Goal: Information Seeking & Learning: Learn about a topic

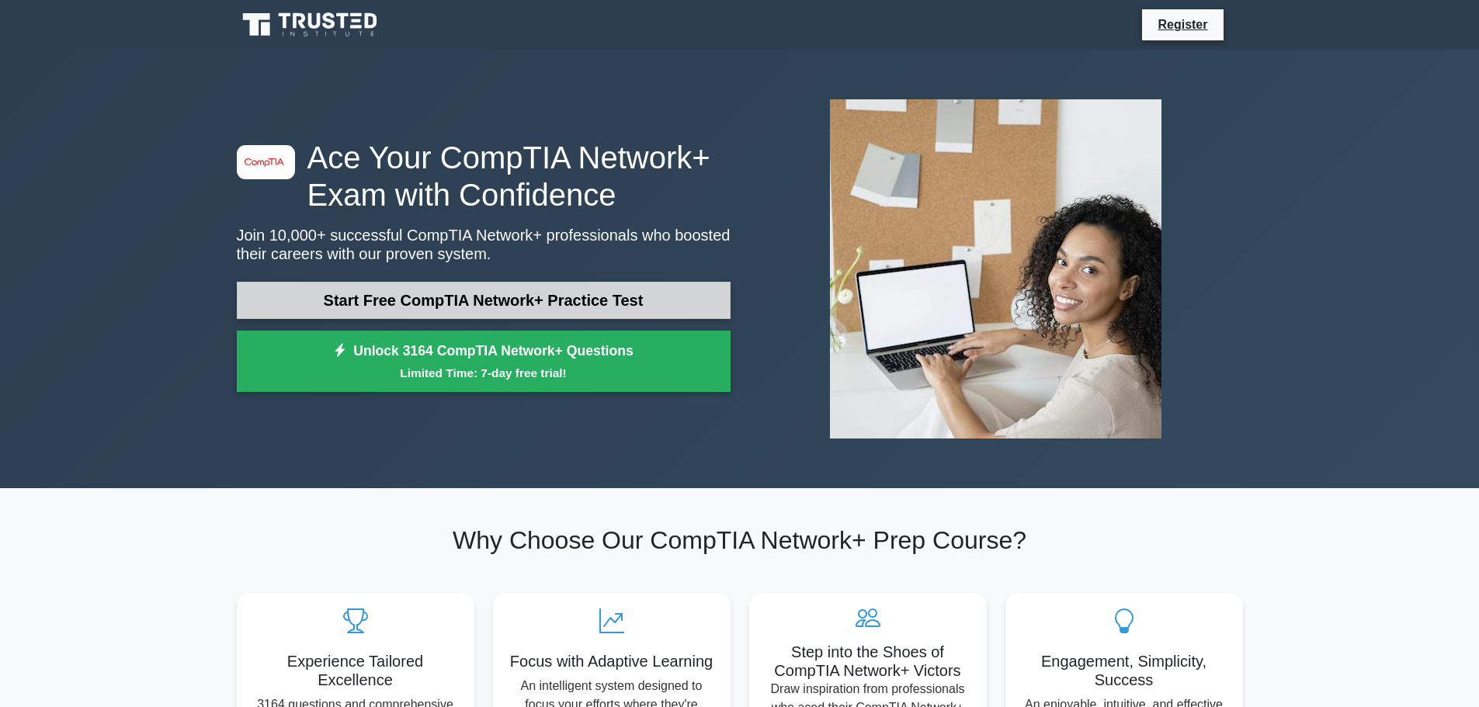
click at [450, 301] on link "Start Free CompTIA Network+ Practice Test" at bounding box center [484, 300] width 494 height 37
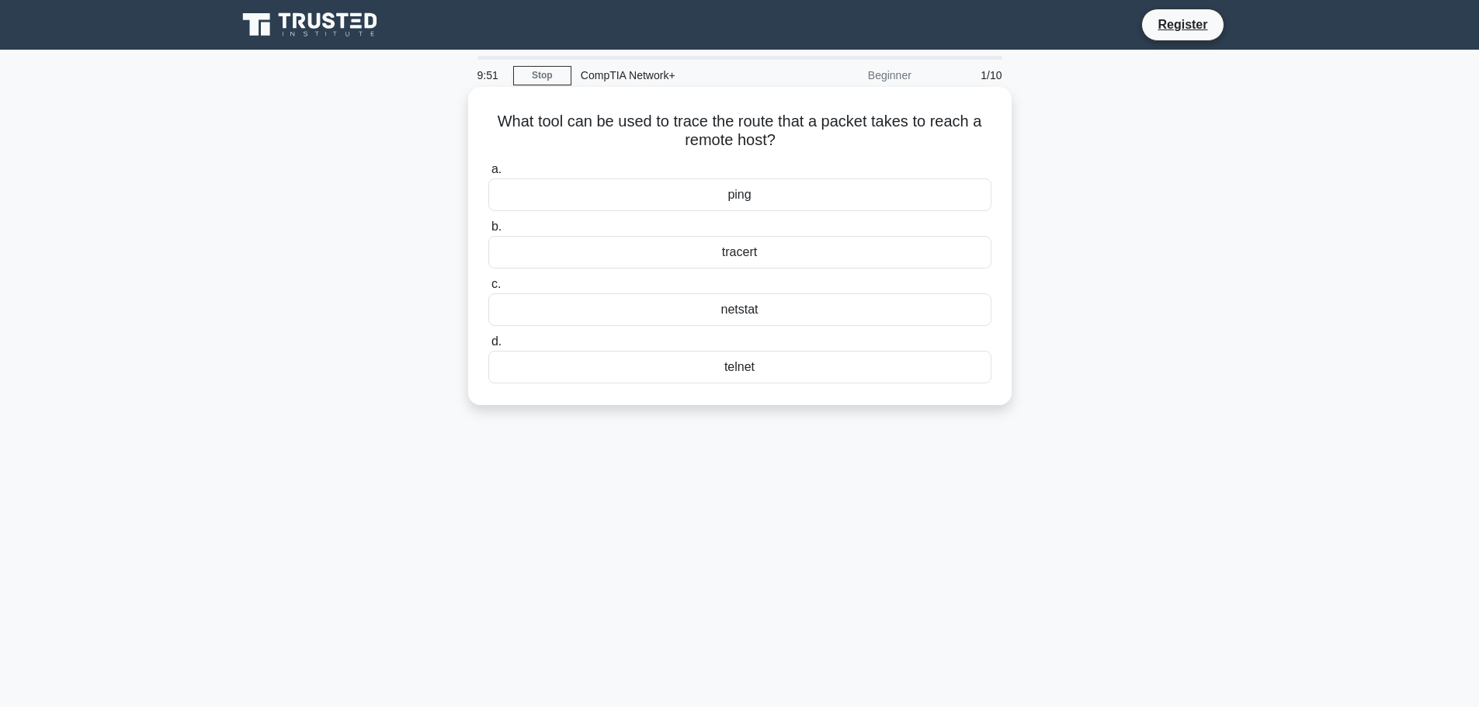
click at [736, 255] on div "tracert" at bounding box center [739, 252] width 503 height 33
click at [488, 232] on input "b. tracert" at bounding box center [488, 227] width 0 height 10
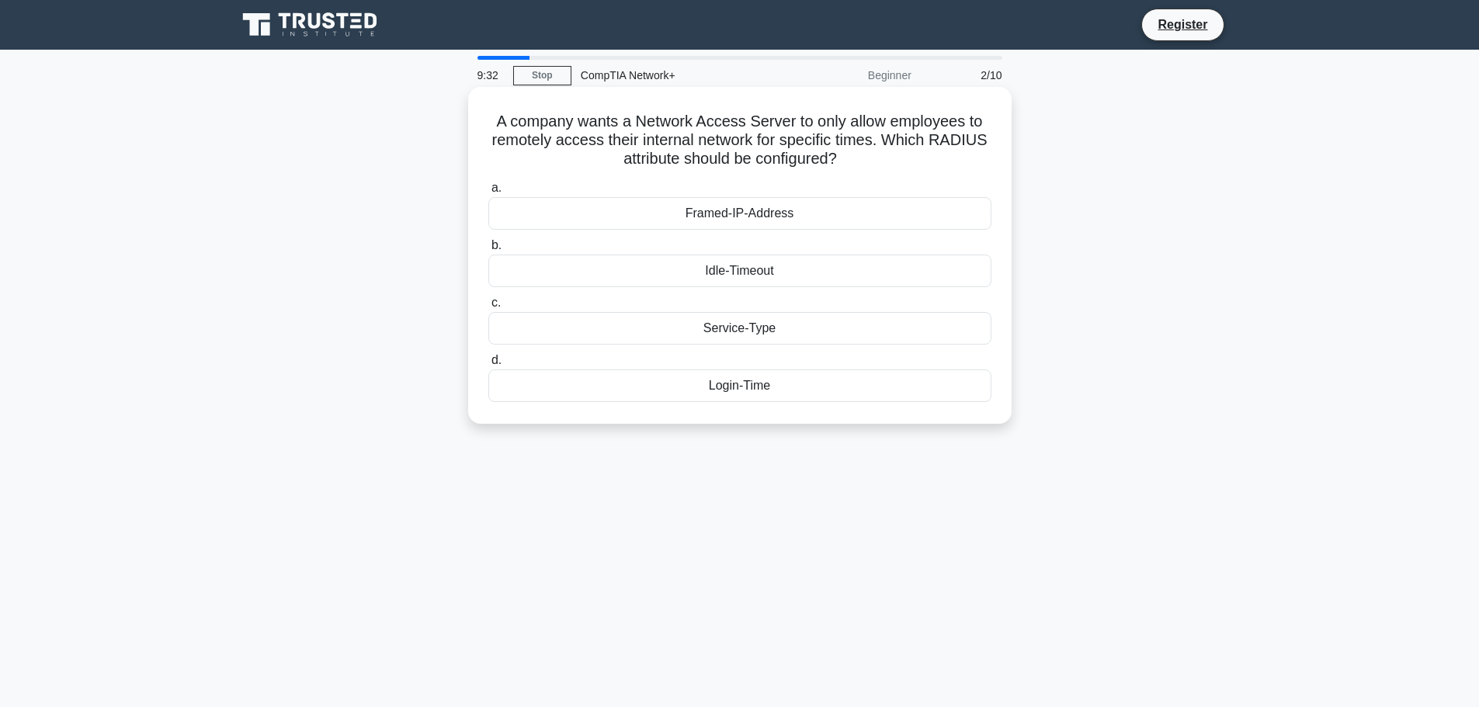
click at [786, 207] on div "Framed-IP-Address" at bounding box center [739, 213] width 503 height 33
click at [488, 193] on input "a. Framed-IP-Address" at bounding box center [488, 188] width 0 height 10
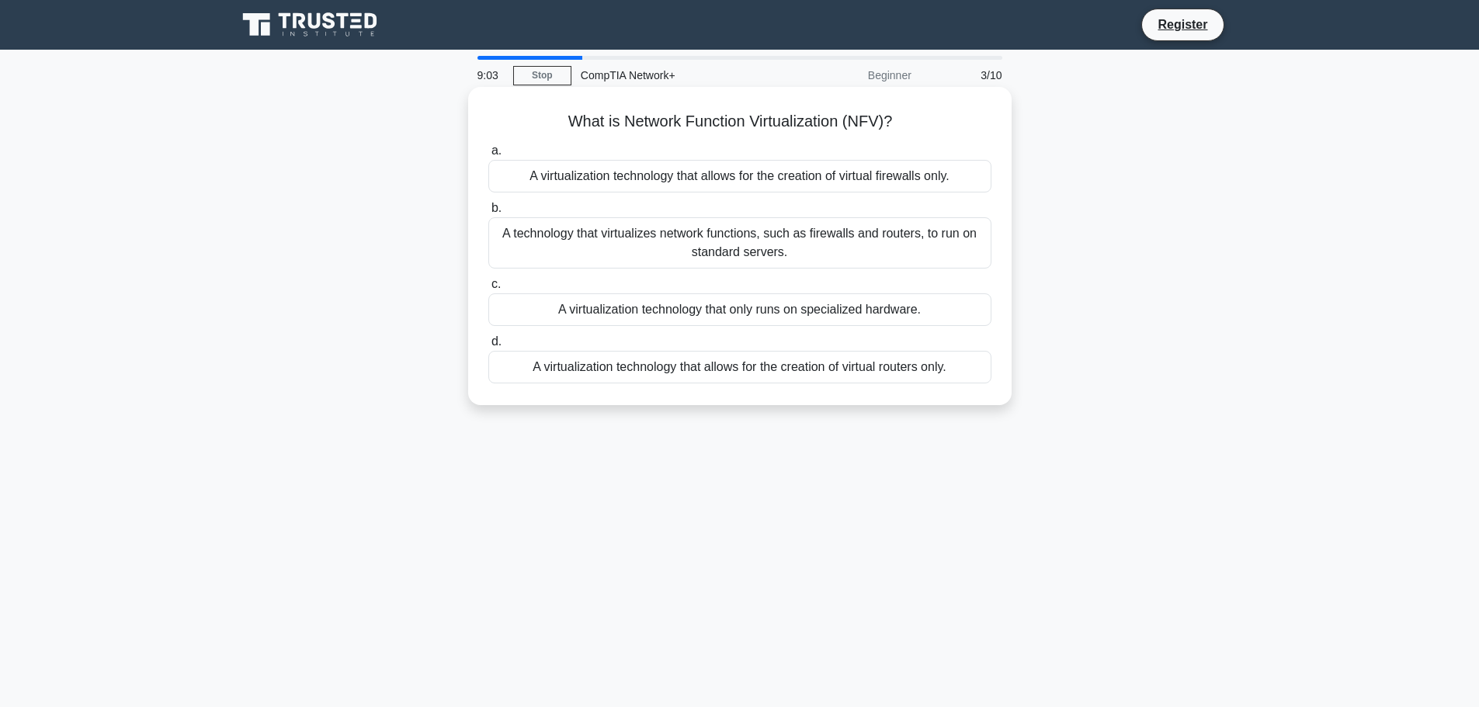
click at [803, 243] on div "A technology that virtualizes network functions, such as firewalls and routers,…" at bounding box center [739, 242] width 503 height 51
click at [488, 214] on input "b. A technology that virtualizes network functions, such as firewalls and route…" at bounding box center [488, 208] width 0 height 10
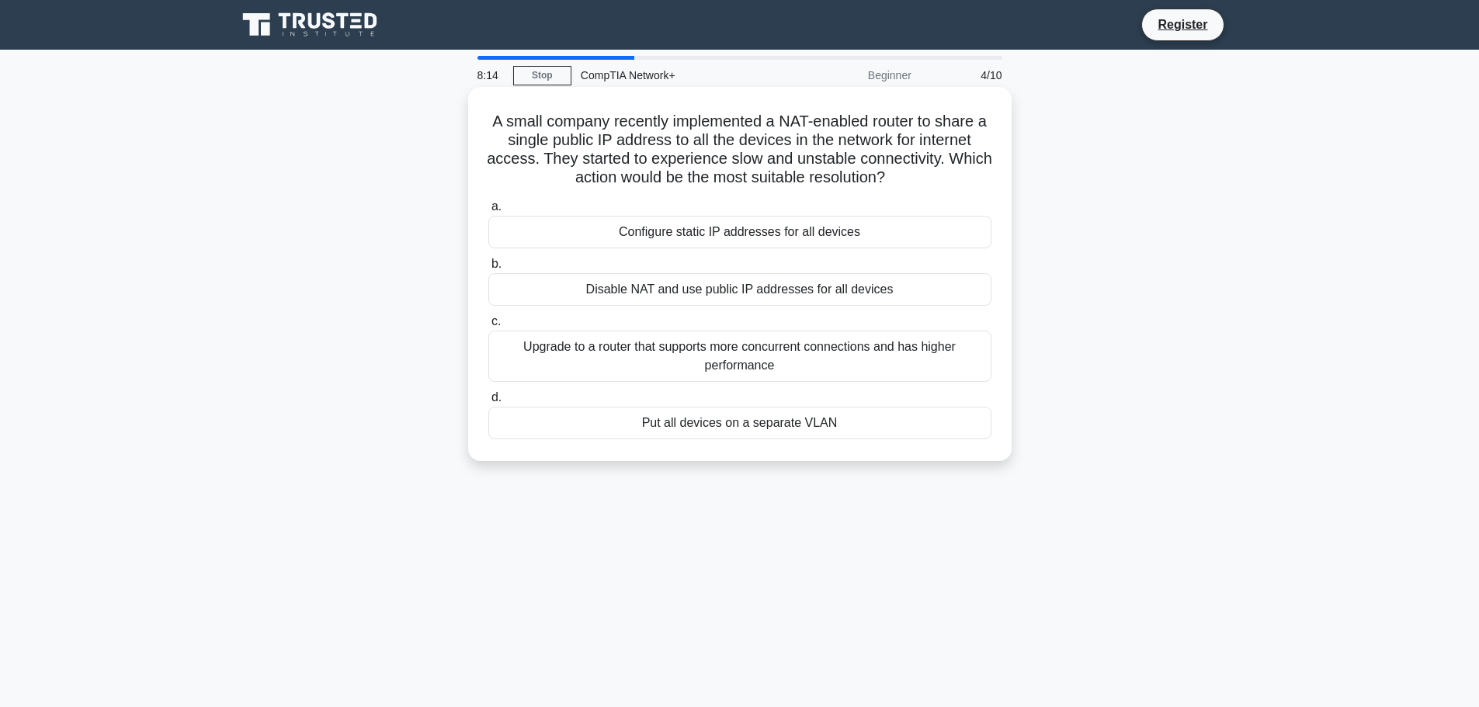
click at [671, 229] on div "Configure static IP addresses for all devices" at bounding box center [739, 232] width 503 height 33
click at [488, 212] on input "a. Configure static IP addresses for all devices" at bounding box center [488, 207] width 0 height 10
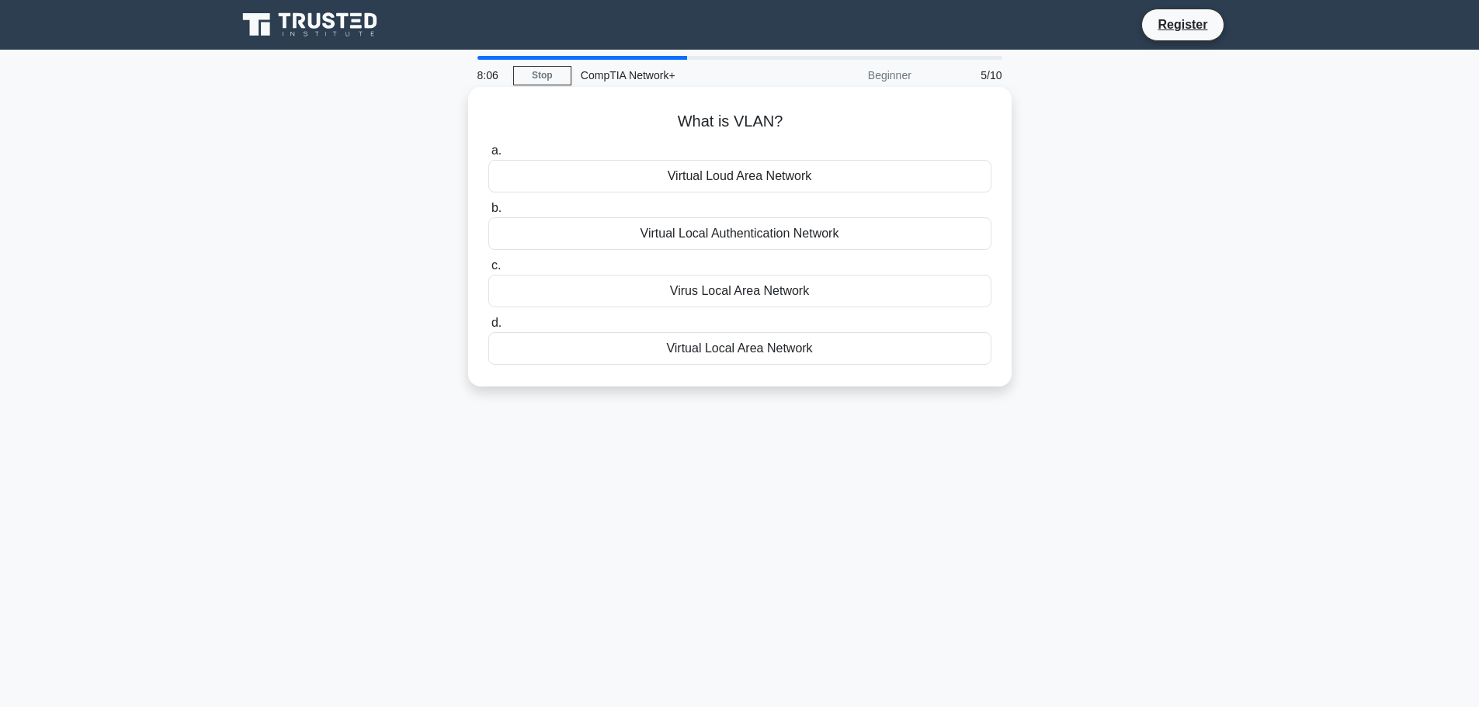
click at [703, 355] on div "Virtual Local Area Network" at bounding box center [739, 348] width 503 height 33
click at [488, 328] on input "d. Virtual Local Area Network" at bounding box center [488, 323] width 0 height 10
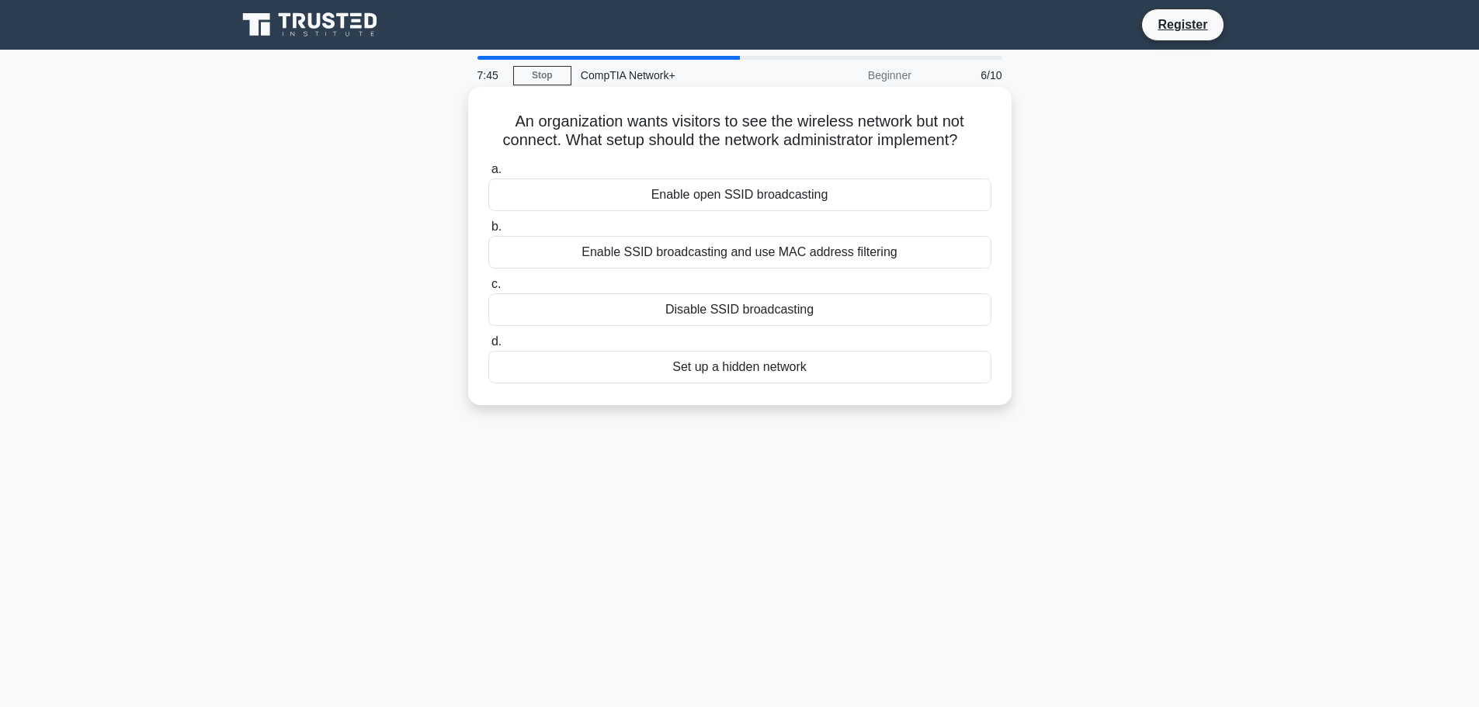
click at [681, 249] on div "Enable SSID broadcasting and use MAC address filtering" at bounding box center [739, 252] width 503 height 33
click at [488, 232] on input "b. Enable SSID broadcasting and use MAC address filtering" at bounding box center [488, 227] width 0 height 10
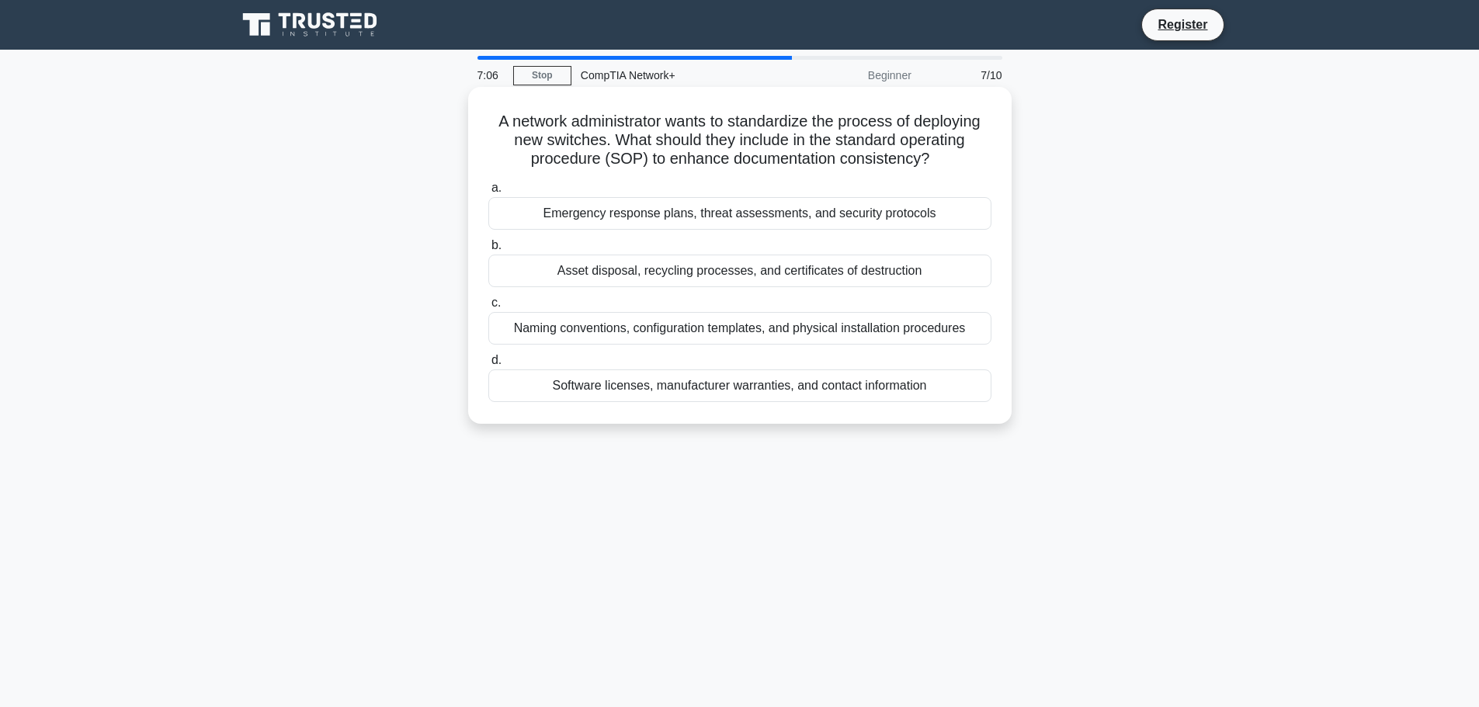
click at [700, 278] on div "Asset disposal, recycling processes, and certificates of destruction" at bounding box center [739, 271] width 503 height 33
click at [488, 251] on input "b. Asset disposal, recycling processes, and certificates of destruction" at bounding box center [488, 246] width 0 height 10
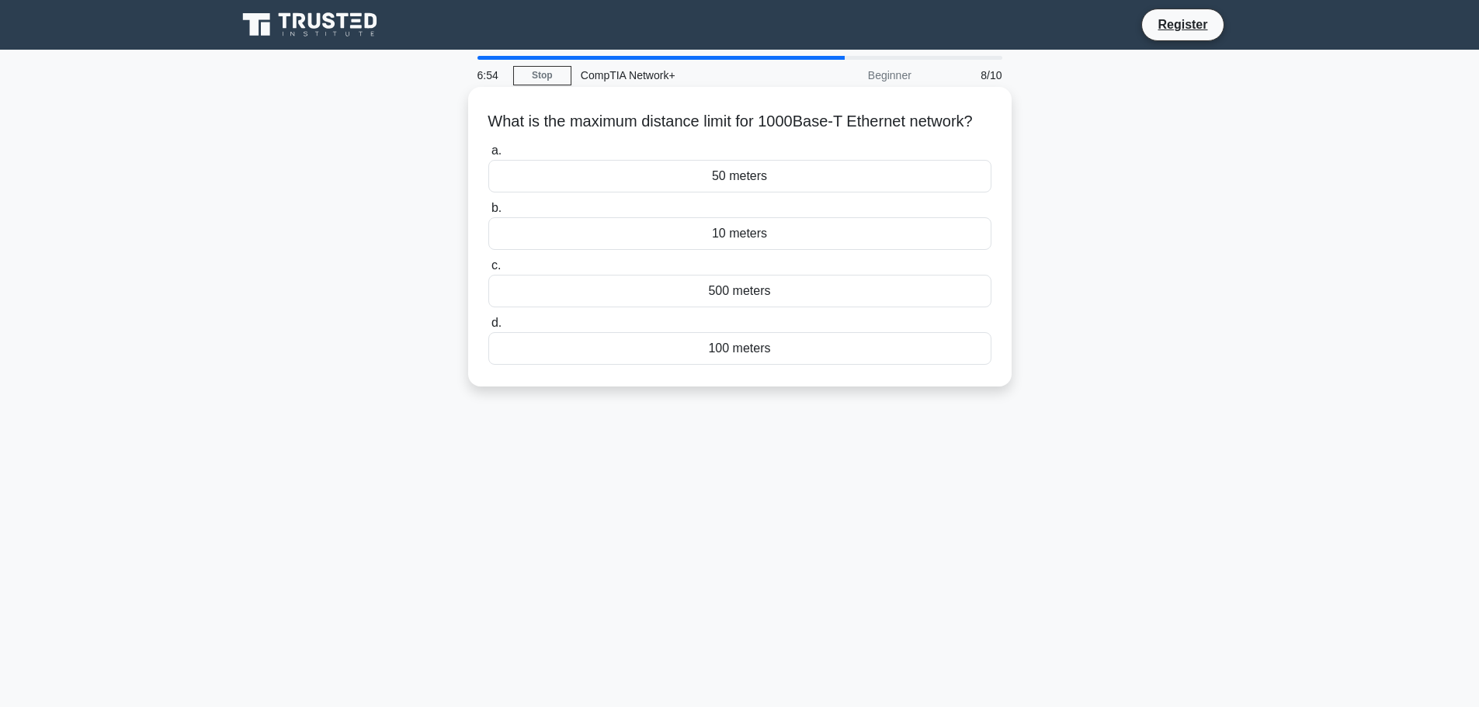
click at [786, 307] on div "500 meters" at bounding box center [739, 291] width 503 height 33
click at [488, 271] on input "c. 500 meters" at bounding box center [488, 266] width 0 height 10
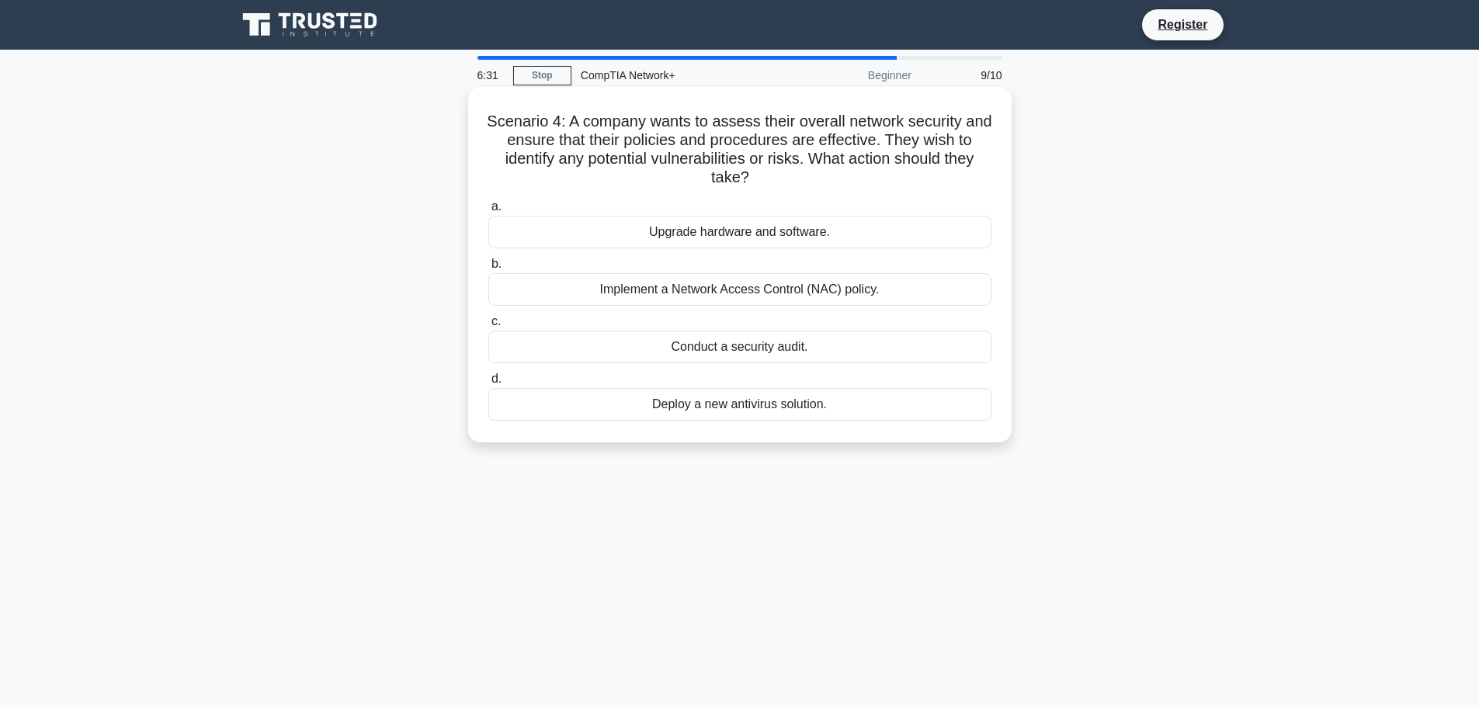
click at [745, 350] on div "Conduct a security audit." at bounding box center [739, 347] width 503 height 33
click at [488, 327] on input "c. Conduct a security audit." at bounding box center [488, 322] width 0 height 10
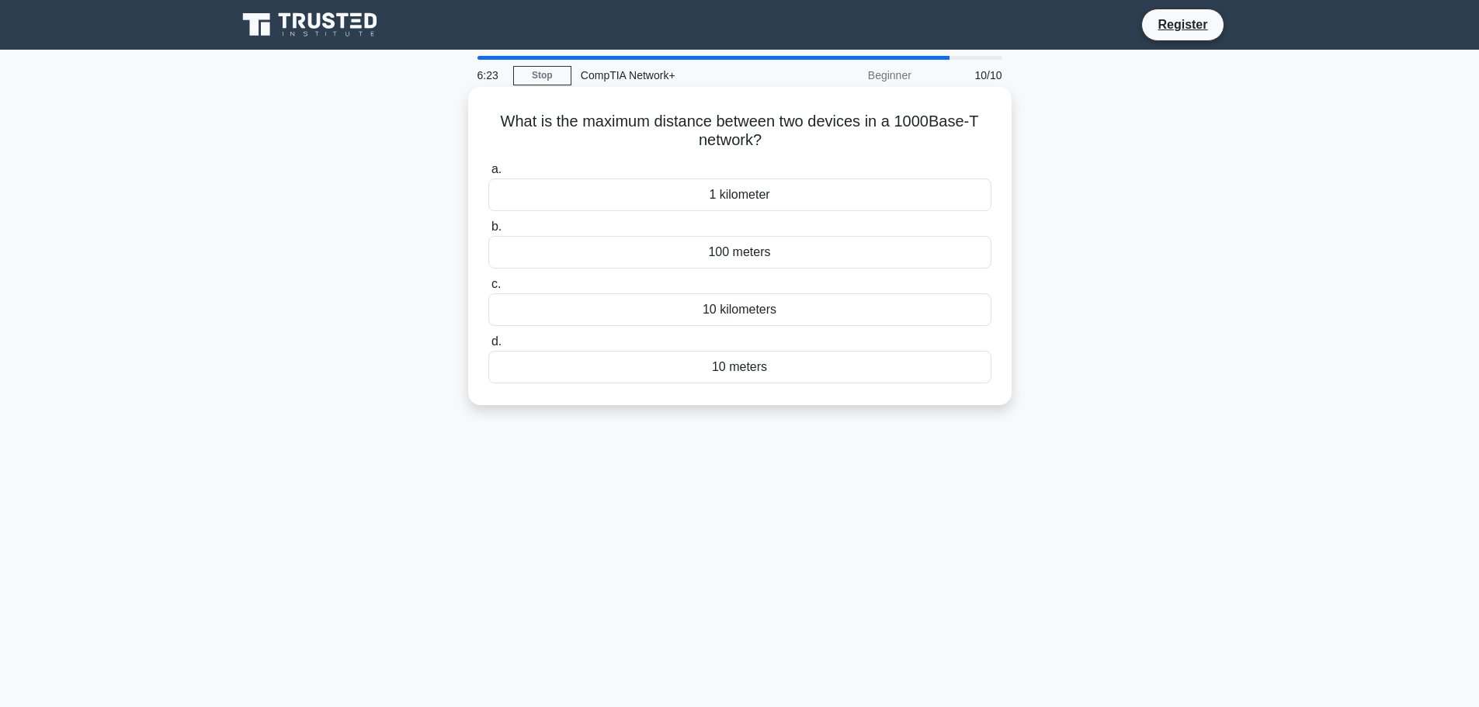
click at [751, 192] on div "1 kilometer" at bounding box center [739, 195] width 503 height 33
click at [488, 175] on input "a. 1 kilometer" at bounding box center [488, 170] width 0 height 10
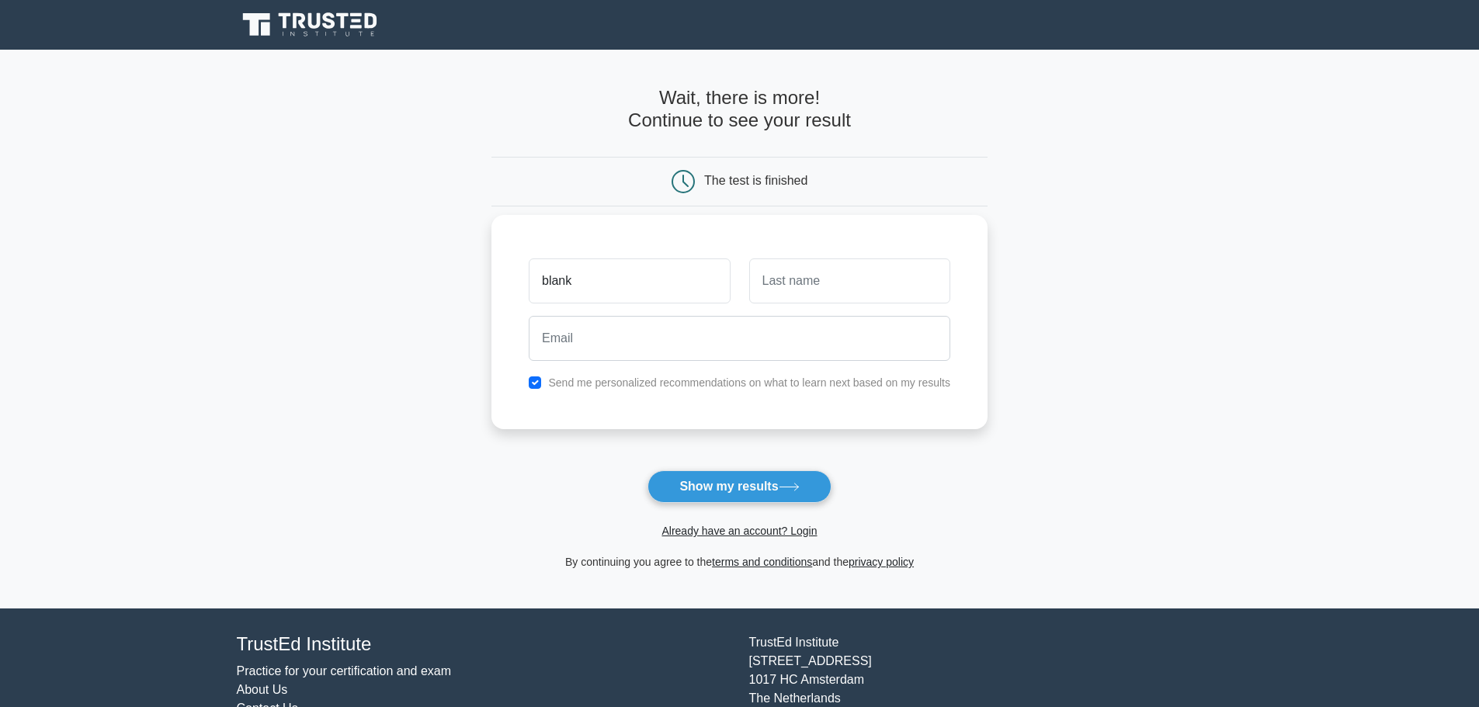
type input "blank"
click at [776, 287] on input "text" at bounding box center [849, 281] width 201 height 45
type input "blank"
click at [735, 331] on input "email" at bounding box center [740, 338] width 422 height 45
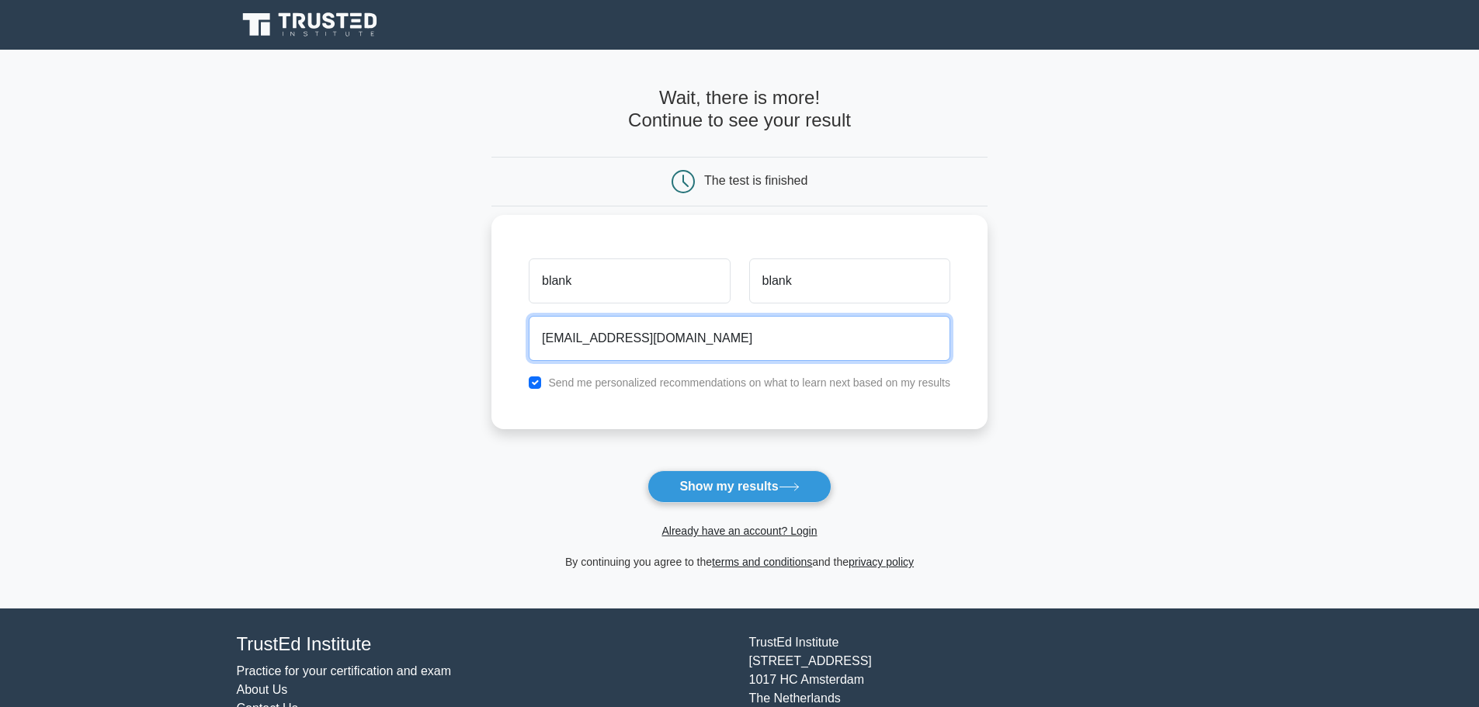
type input "cconnelly@guyanatimegy.com"
click at [536, 384] on input "checkbox" at bounding box center [535, 383] width 12 height 12
checkbox input "false"
click at [670, 340] on input "cconnelly@guyanatimegy.com" at bounding box center [740, 338] width 422 height 45
type input "cconnelly@guyanatimesgy.com"
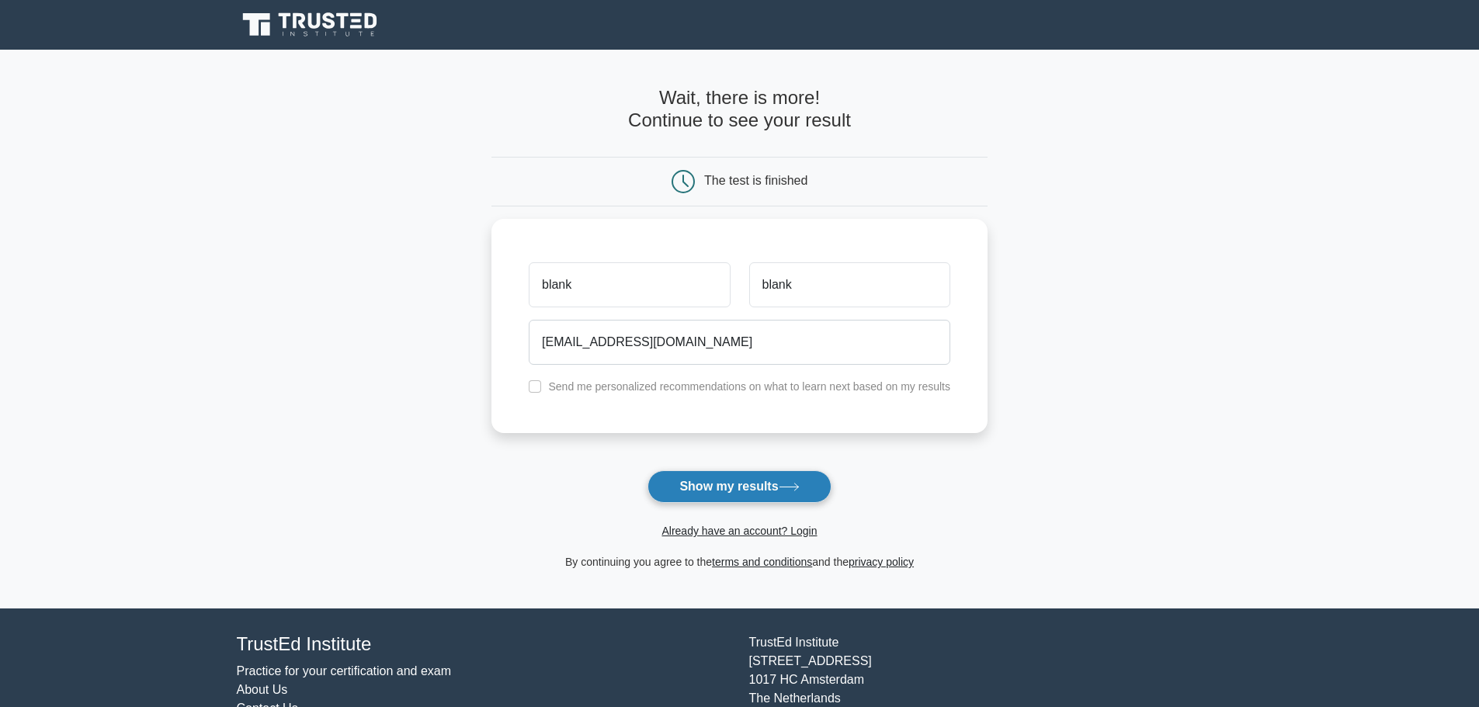
click at [749, 485] on button "Show my results" at bounding box center [739, 487] width 183 height 33
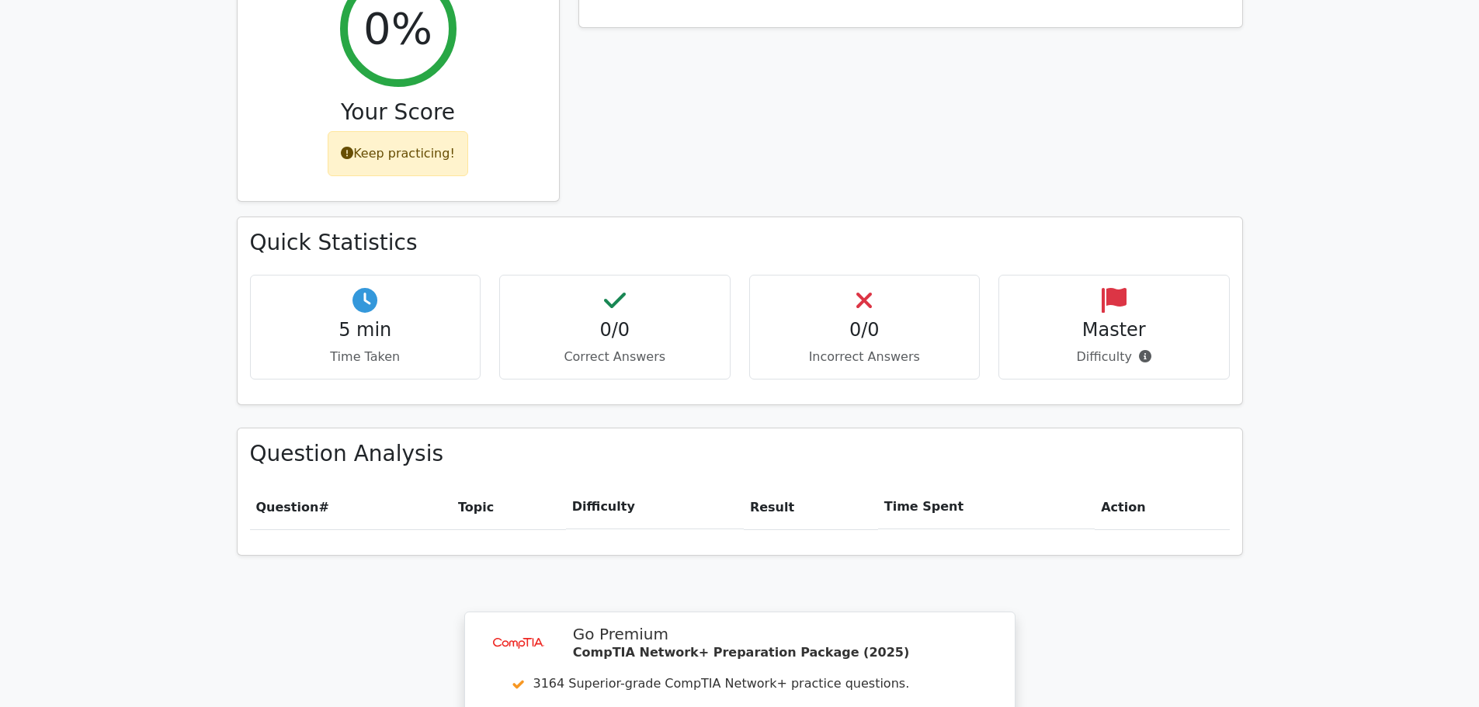
scroll to position [699, 0]
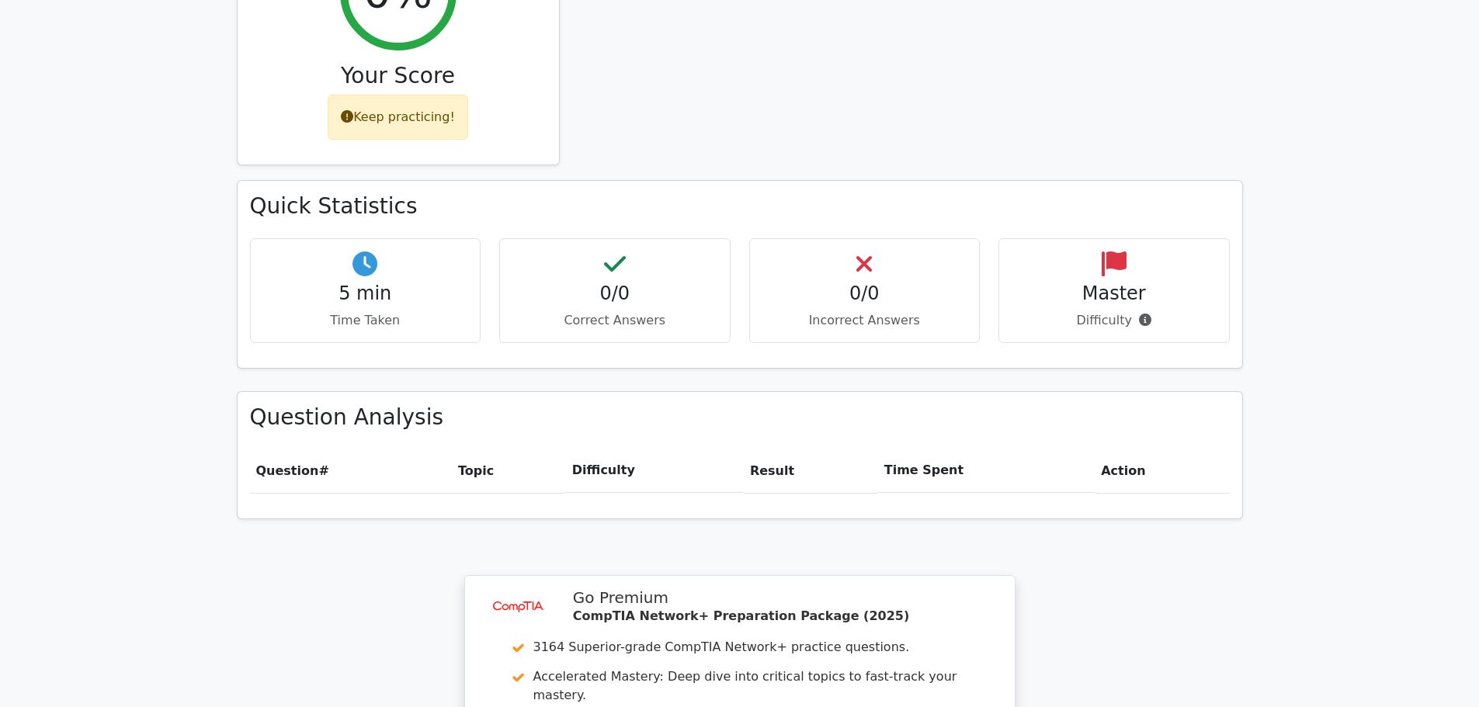
click at [867, 252] on icon at bounding box center [864, 264] width 16 height 25
click at [620, 283] on h4 "0/0" at bounding box center [614, 294] width 205 height 23
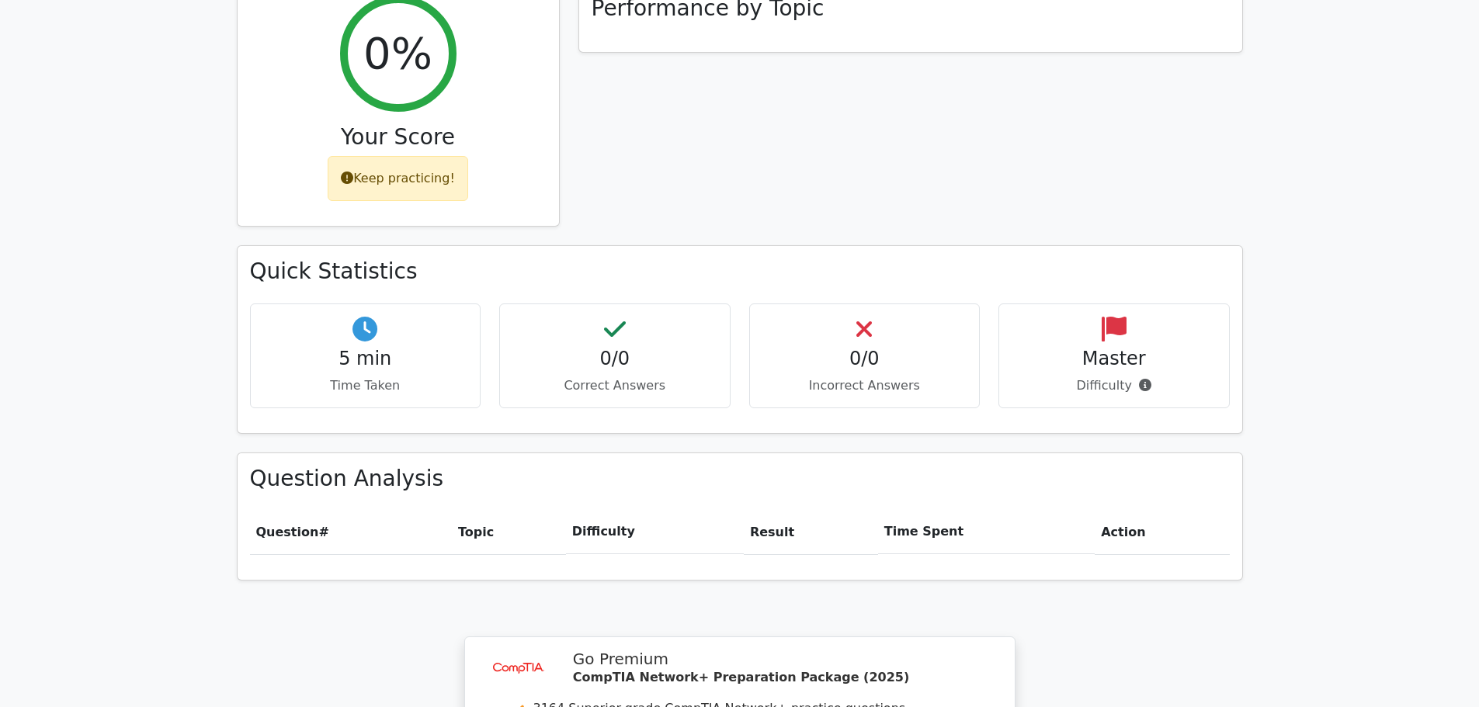
scroll to position [544, 0]
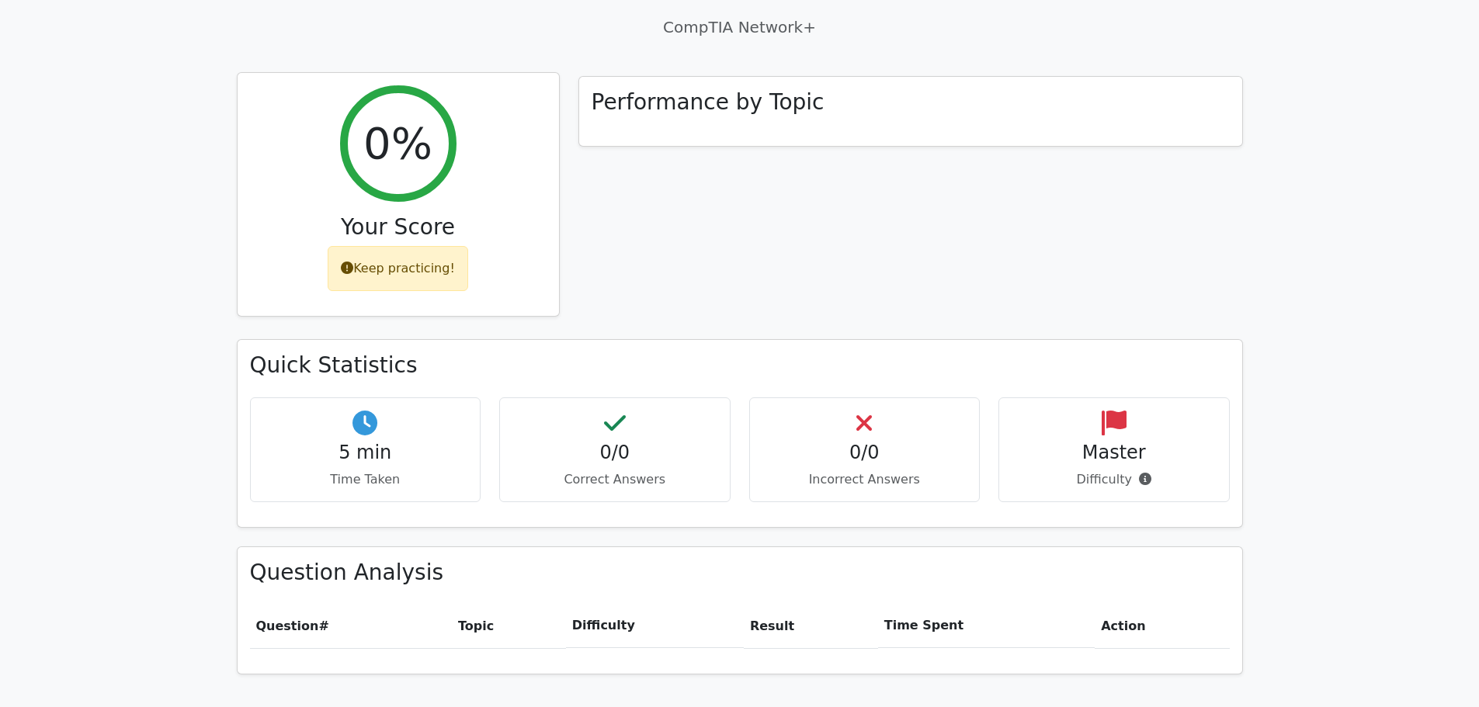
click at [393, 246] on div "Keep practicing!" at bounding box center [398, 268] width 141 height 45
click at [414, 117] on h2 "0%" at bounding box center [397, 143] width 69 height 52
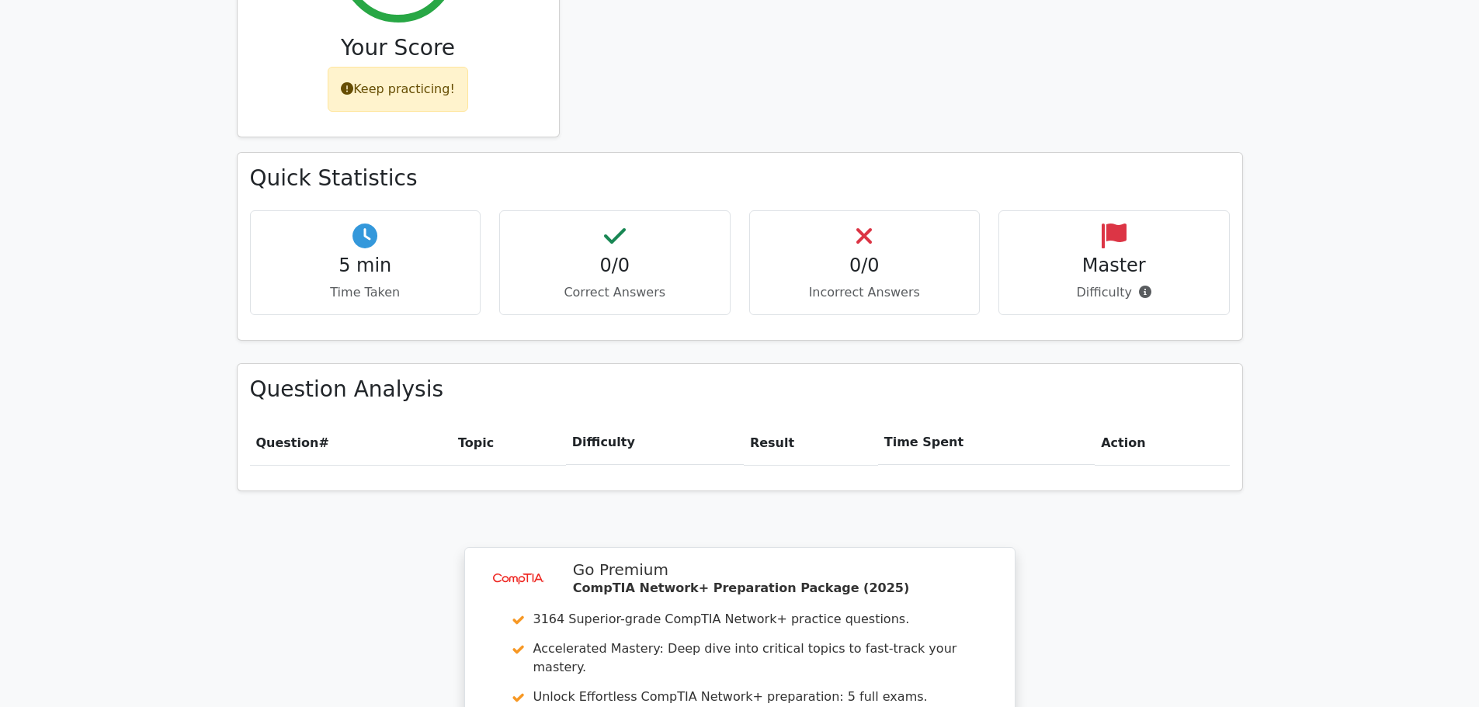
scroll to position [699, 0]
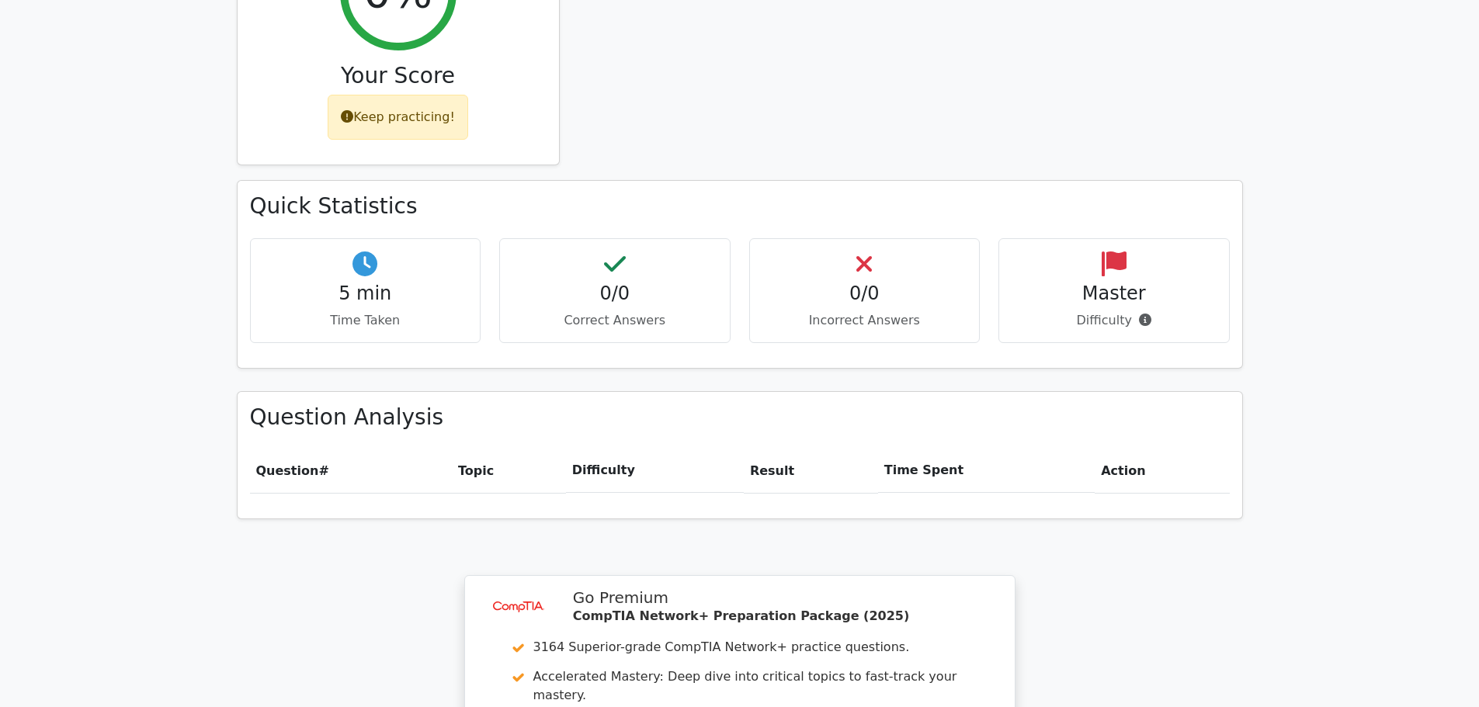
click at [1116, 252] on icon at bounding box center [1114, 264] width 25 height 25
click at [1140, 314] on icon at bounding box center [1145, 320] width 12 height 12
click at [425, 445] on th "Question #" at bounding box center [351, 467] width 202 height 44
drag, startPoint x: 287, startPoint y: 423, endPoint x: 626, endPoint y: 398, distance: 340.3
click at [292, 445] on th "Question #" at bounding box center [351, 467] width 202 height 44
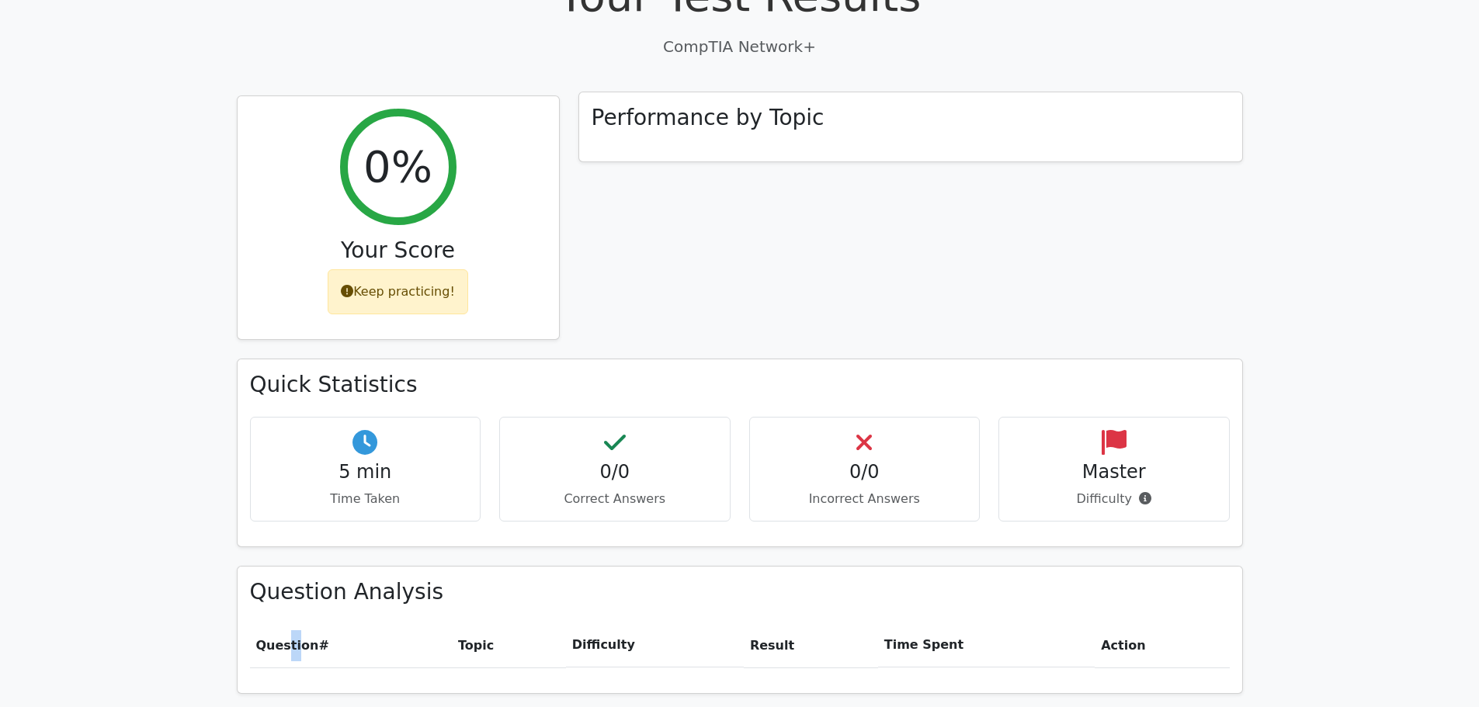
scroll to position [544, 0]
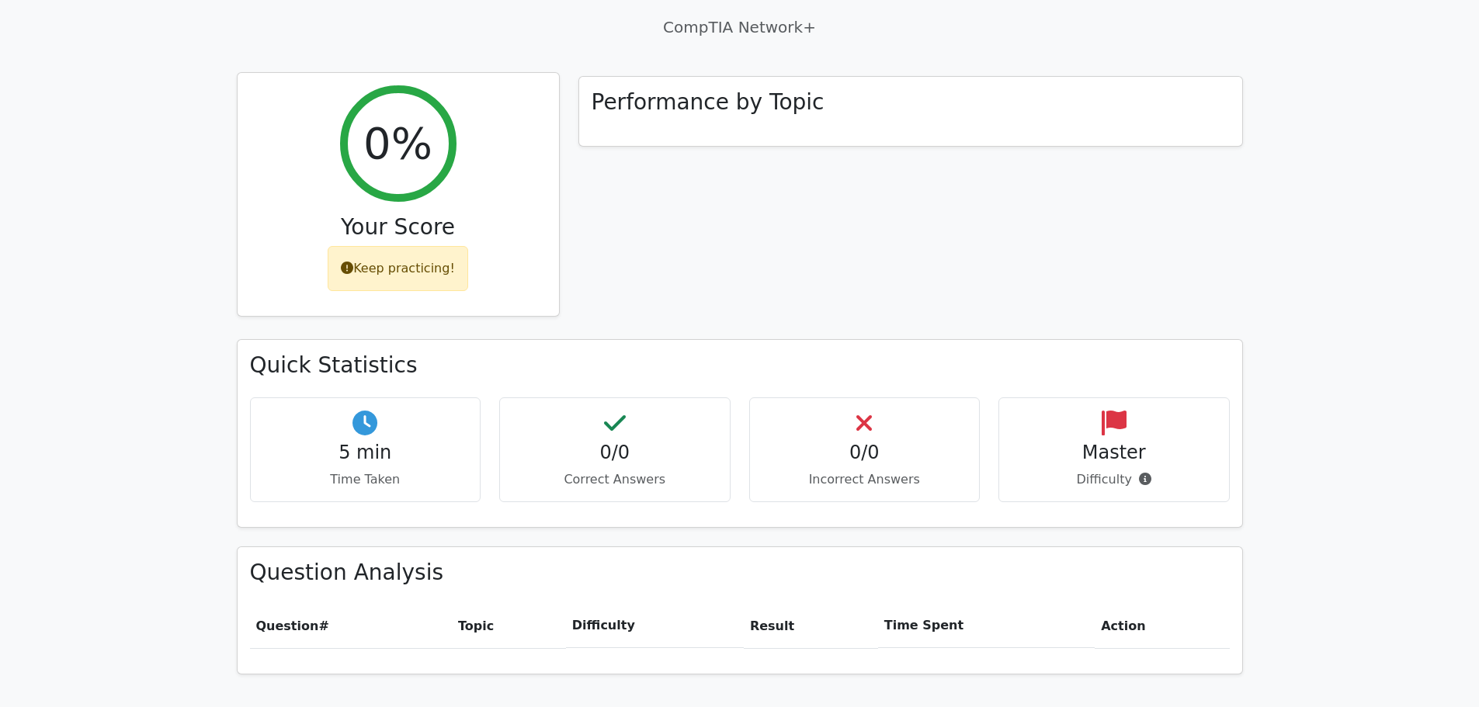
click at [434, 120] on div "0%" at bounding box center [398, 143] width 116 height 116
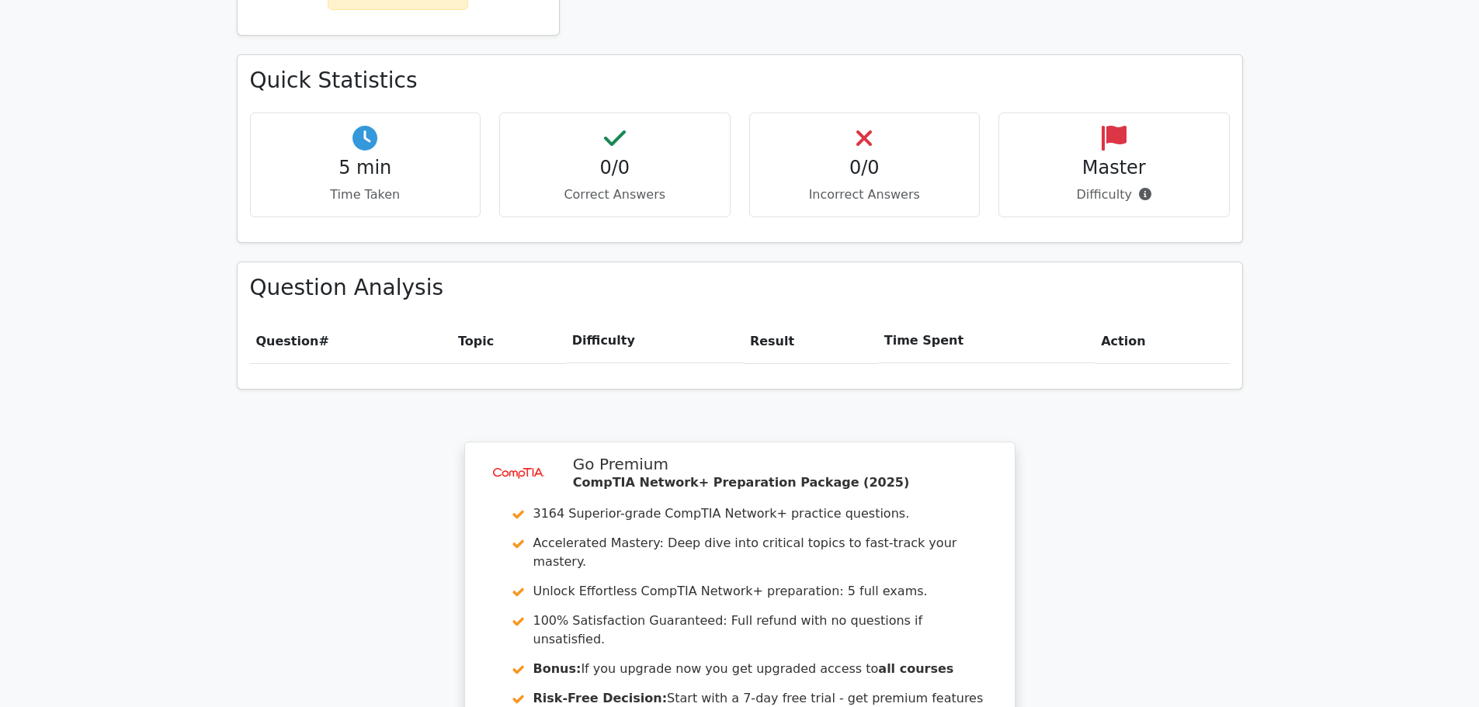
scroll to position [594, 0]
